Goal: Task Accomplishment & Management: Use online tool/utility

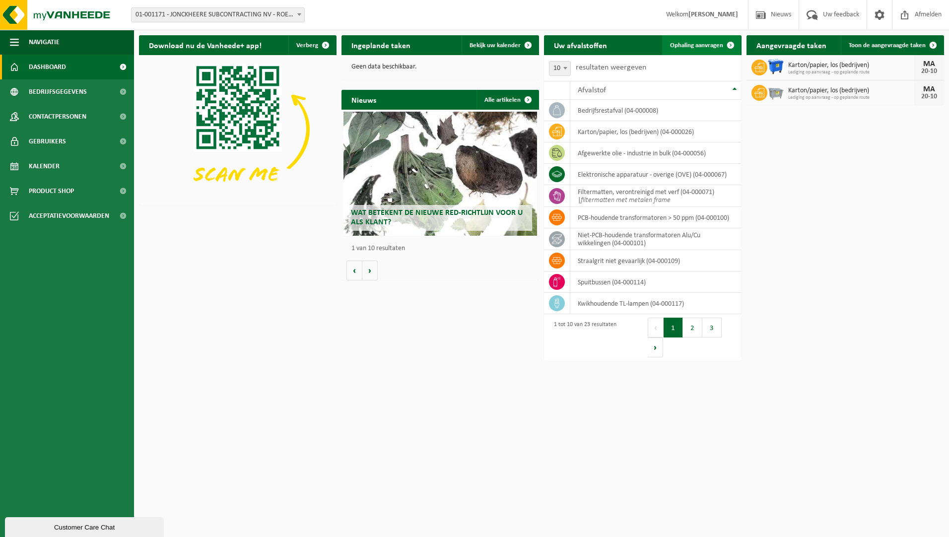
click at [697, 45] on span "Ophaling aanvragen" at bounding box center [696, 45] width 53 height 6
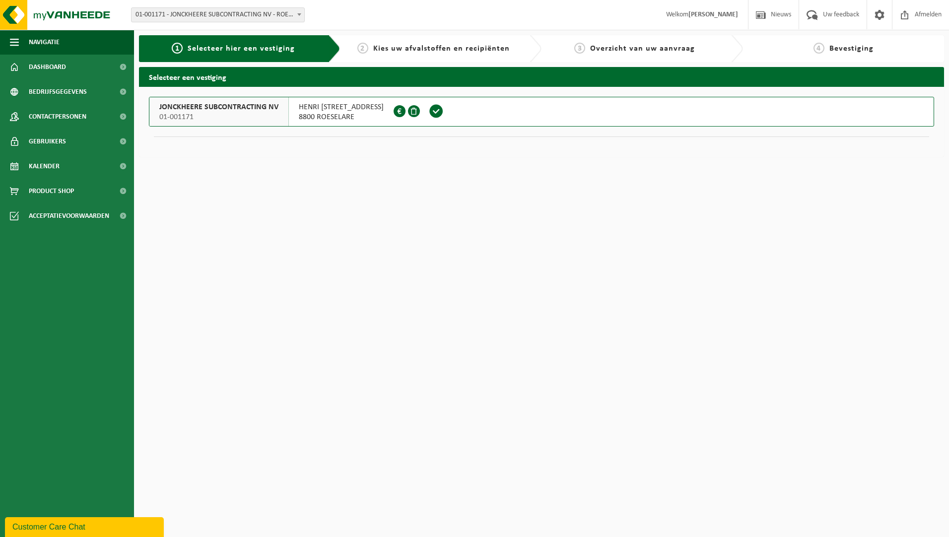
click at [362, 116] on span "8800 ROESELARE" at bounding box center [341, 117] width 85 height 10
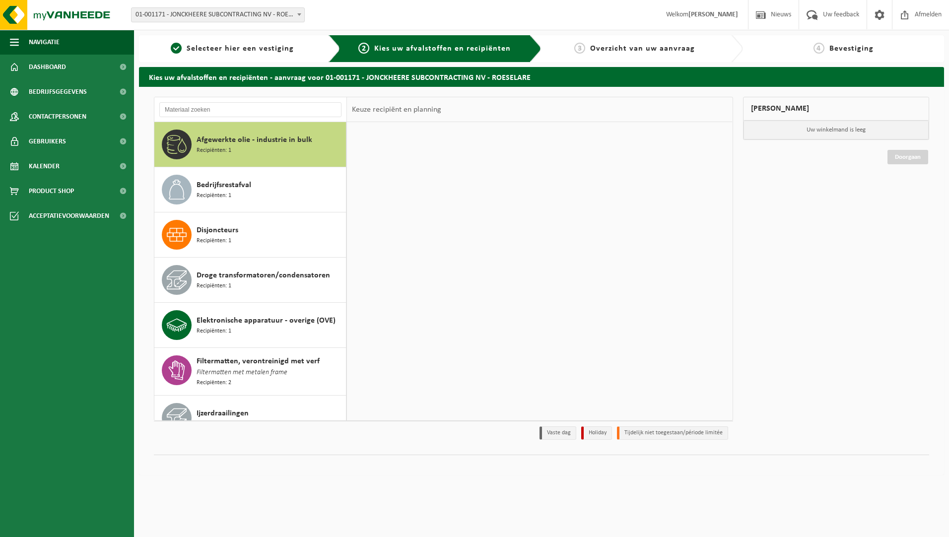
click at [241, 113] on input "text" at bounding box center [250, 109] width 182 height 15
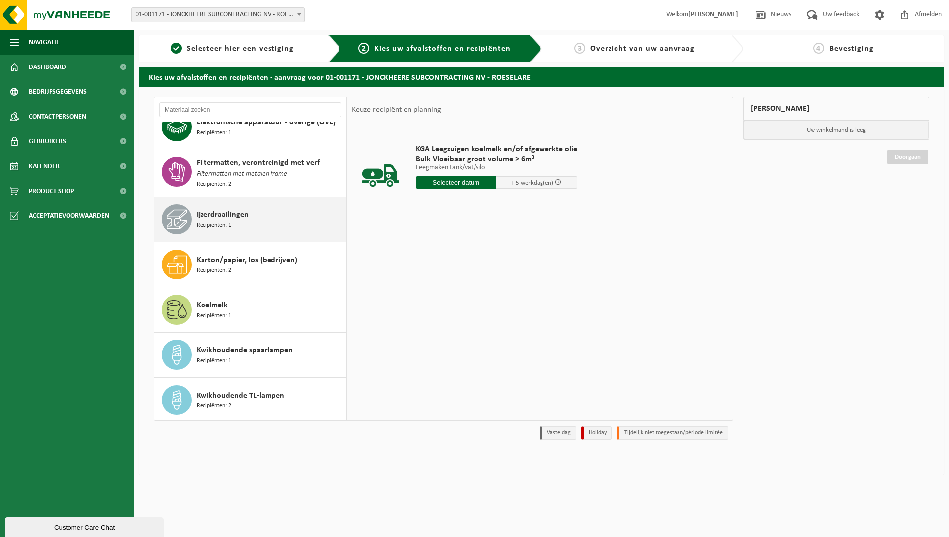
click at [265, 210] on div "Ijzerdraailingen Recipiënten: 1" at bounding box center [270, 219] width 147 height 30
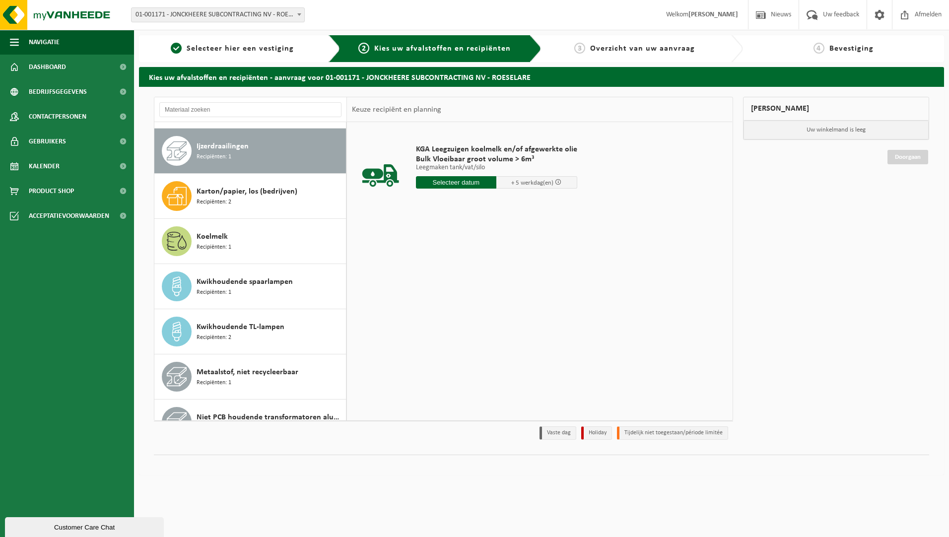
scroll to position [272, 0]
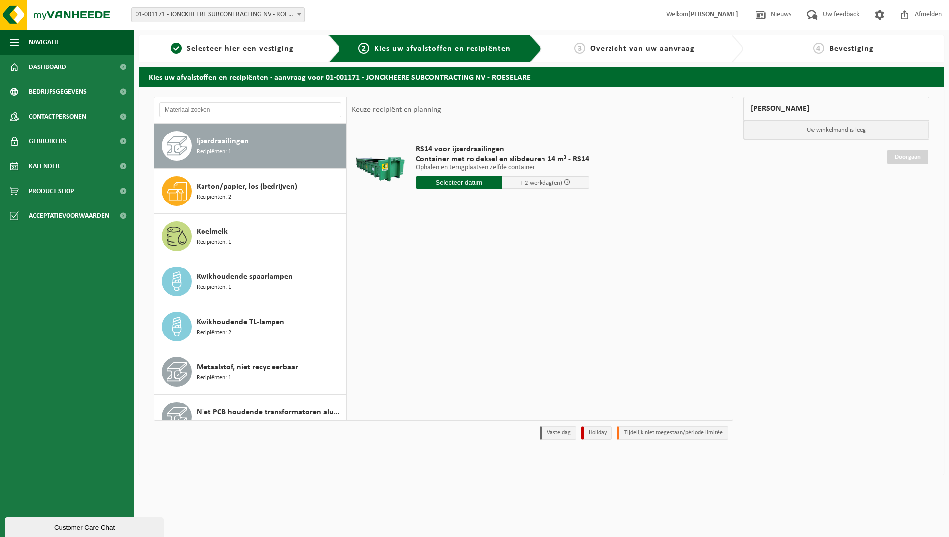
click at [463, 179] on input "text" at bounding box center [459, 182] width 87 height 12
click at [441, 271] on div "14" at bounding box center [442, 271] width 17 height 16
type input "Van 2025-10-14"
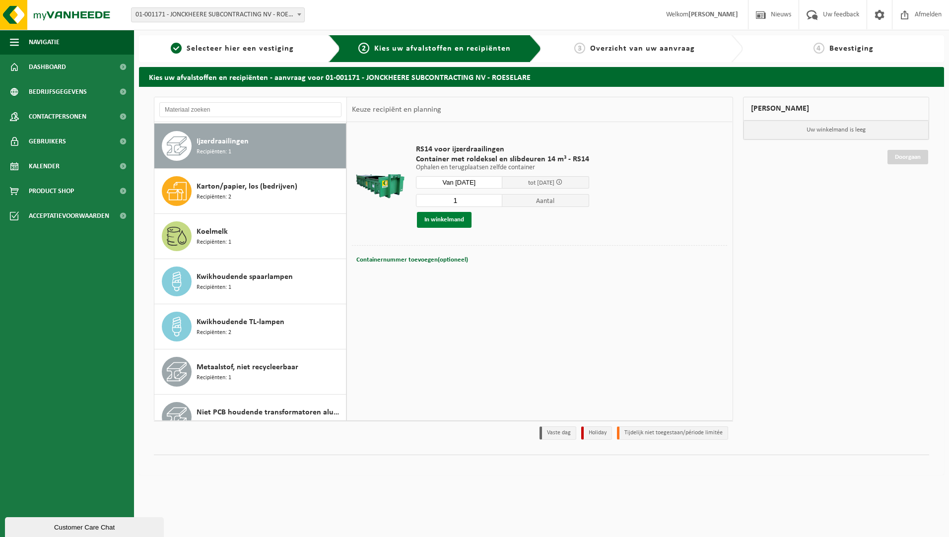
click at [454, 218] on button "In winkelmand" at bounding box center [444, 220] width 55 height 16
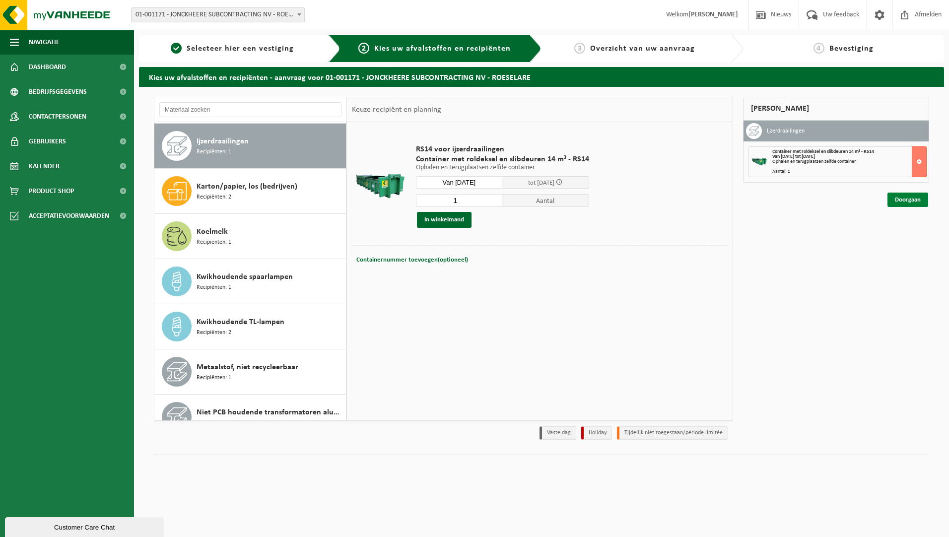
click at [914, 205] on link "Doorgaan" at bounding box center [907, 200] width 41 height 14
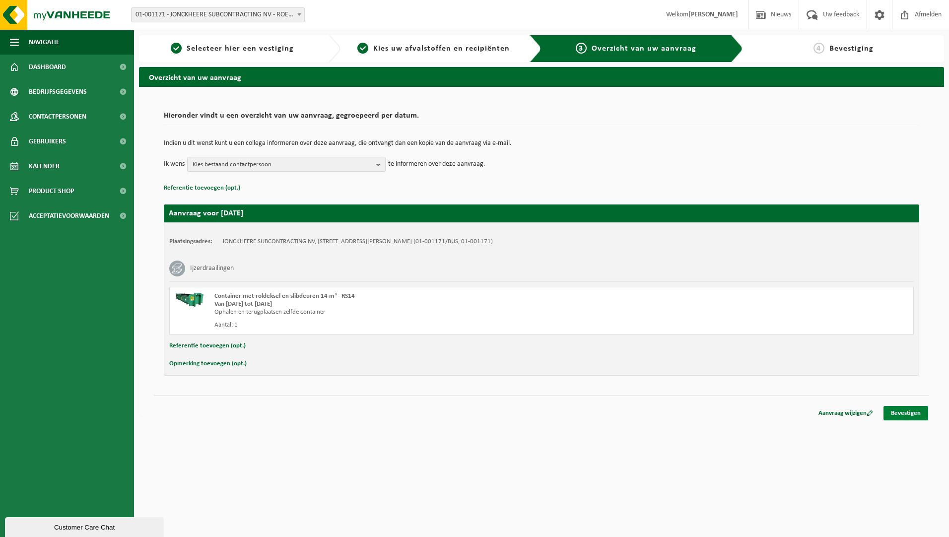
click at [896, 413] on link "Bevestigen" at bounding box center [905, 413] width 45 height 14
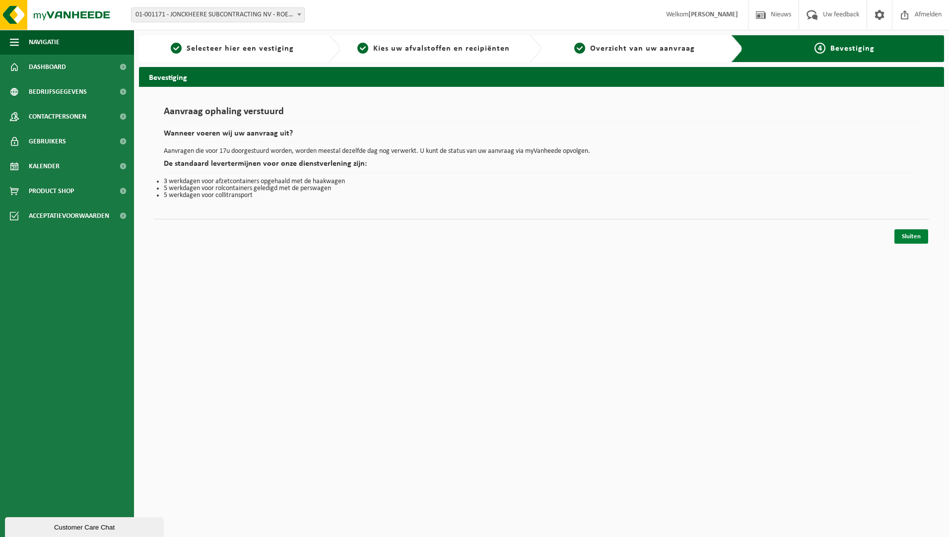
click at [923, 235] on link "Sluiten" at bounding box center [911, 236] width 34 height 14
